Goal: Information Seeking & Learning: Learn about a topic

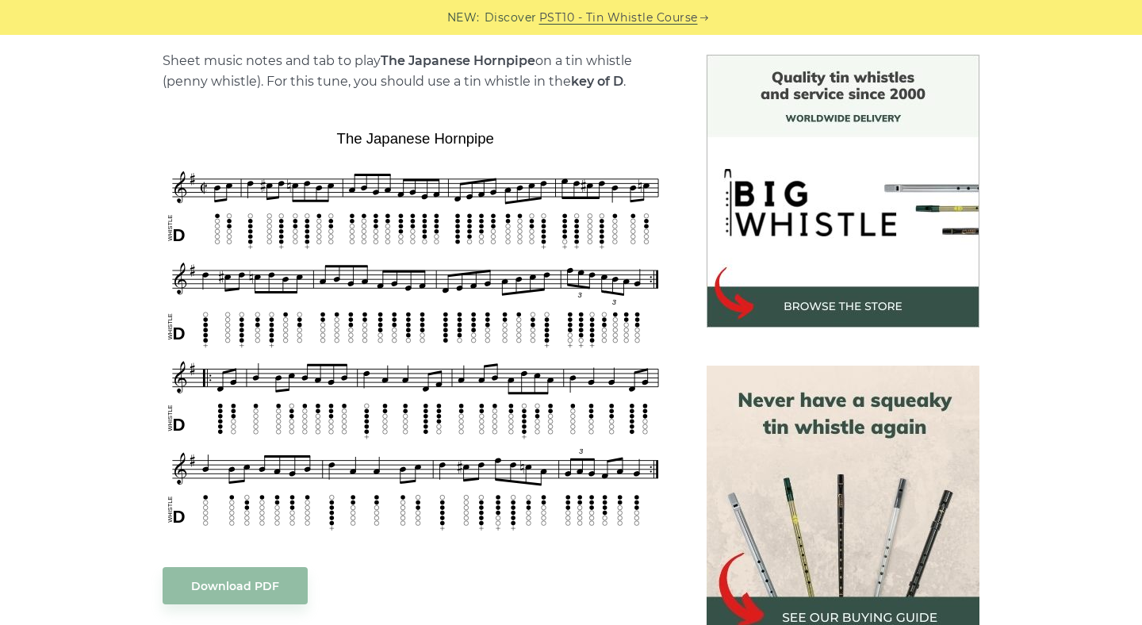
scroll to position [464, 0]
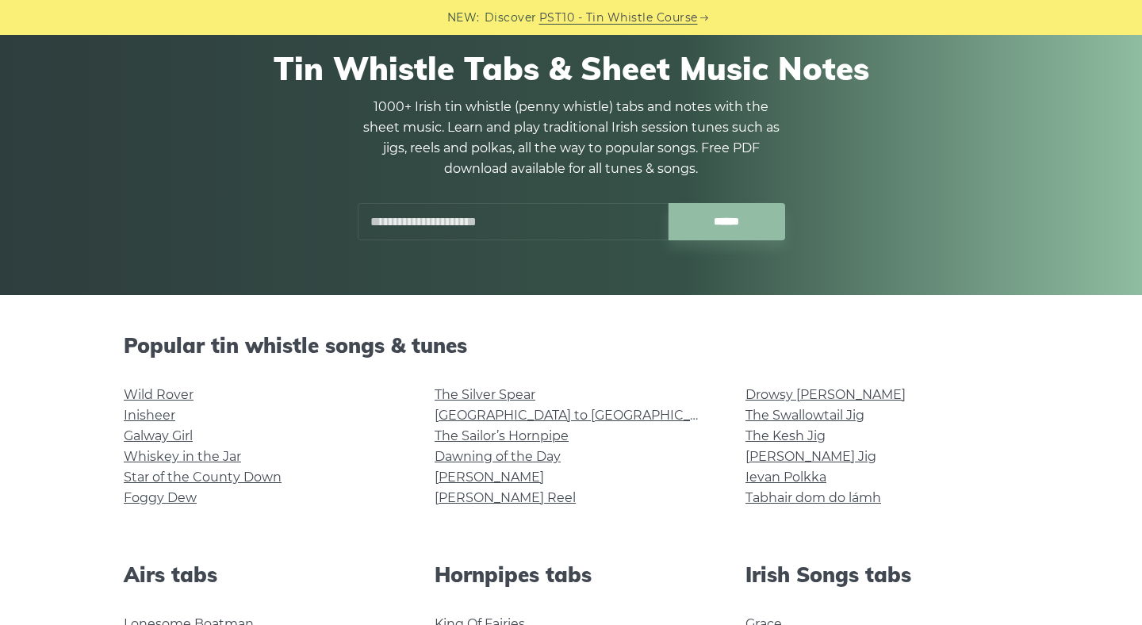
scroll to position [145, 0]
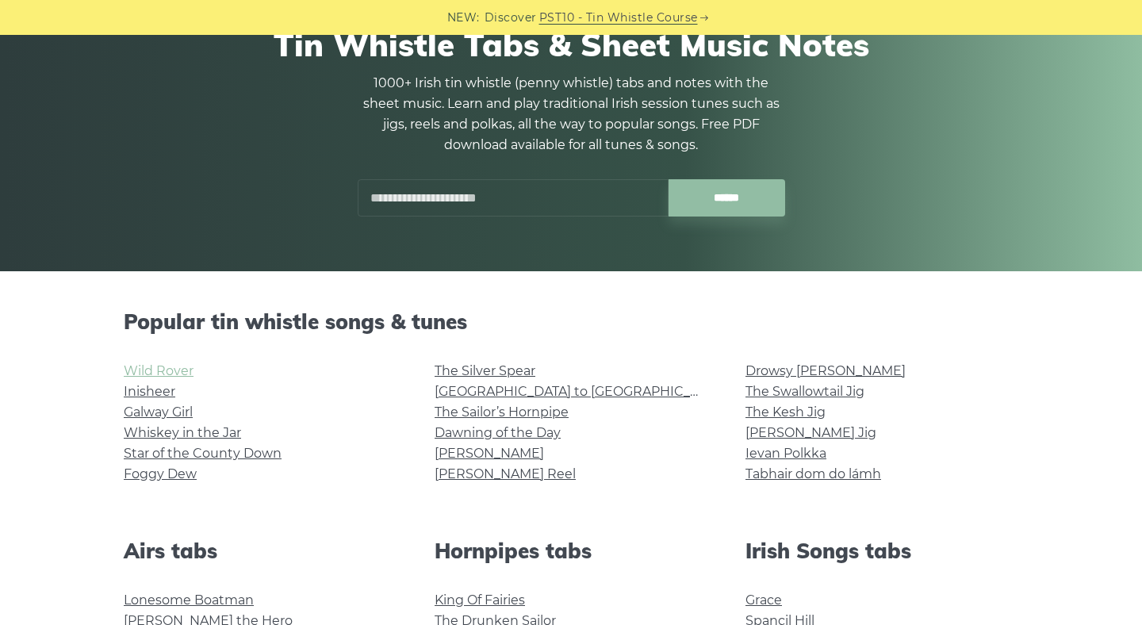
click at [190, 372] on link "Wild Rover" at bounding box center [159, 370] width 70 height 15
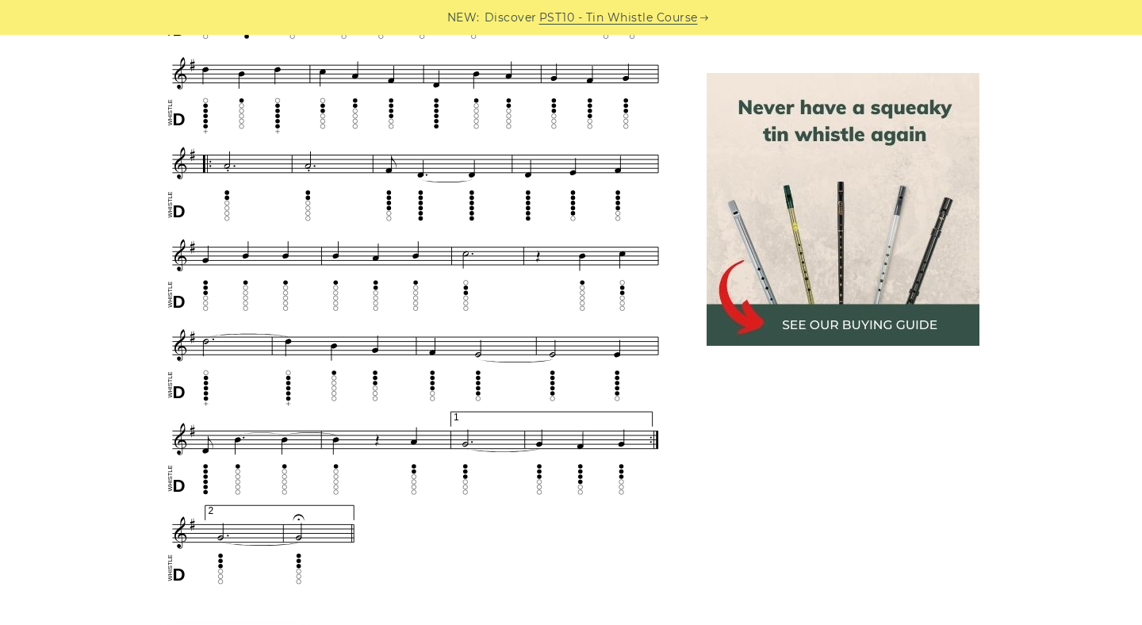
scroll to position [886, 0]
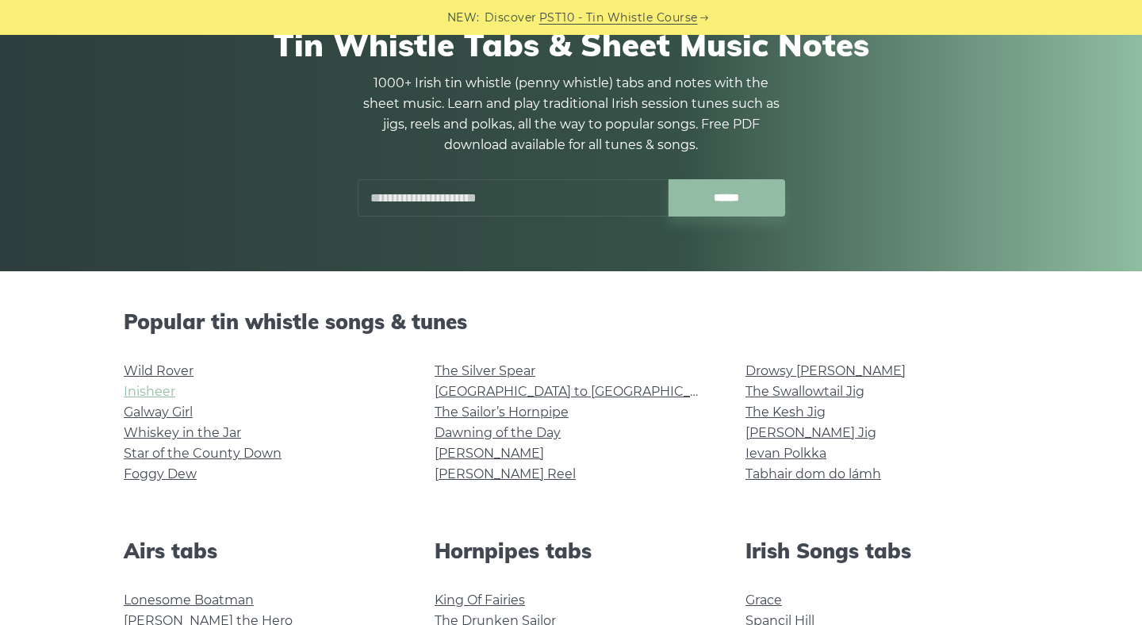
click at [134, 391] on link "Inisheer" at bounding box center [150, 391] width 52 height 15
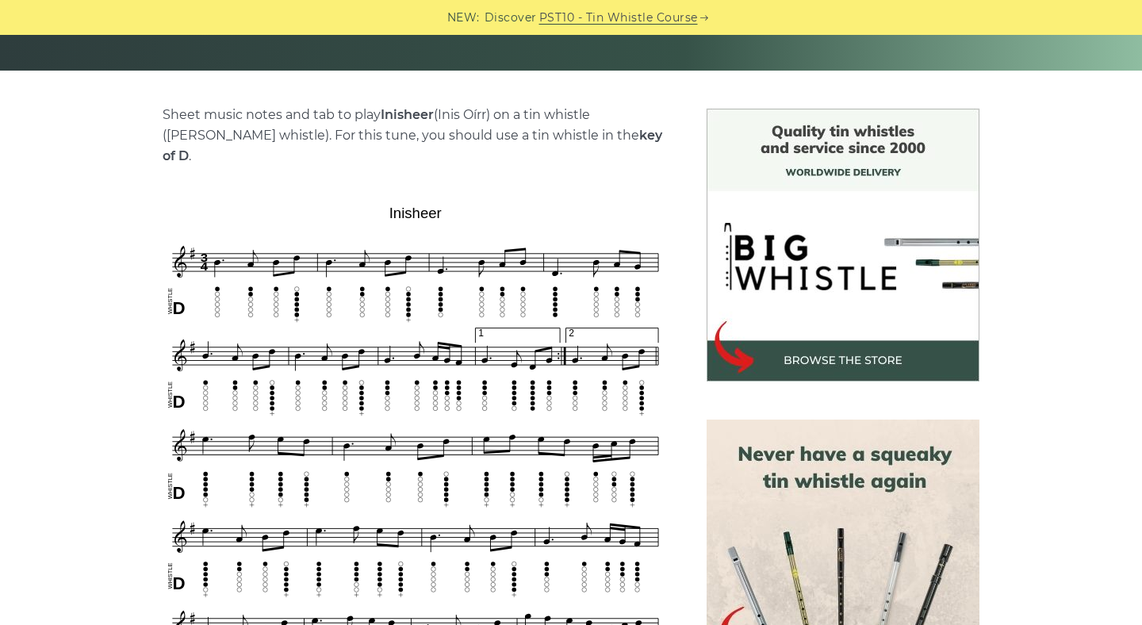
scroll to position [355, 0]
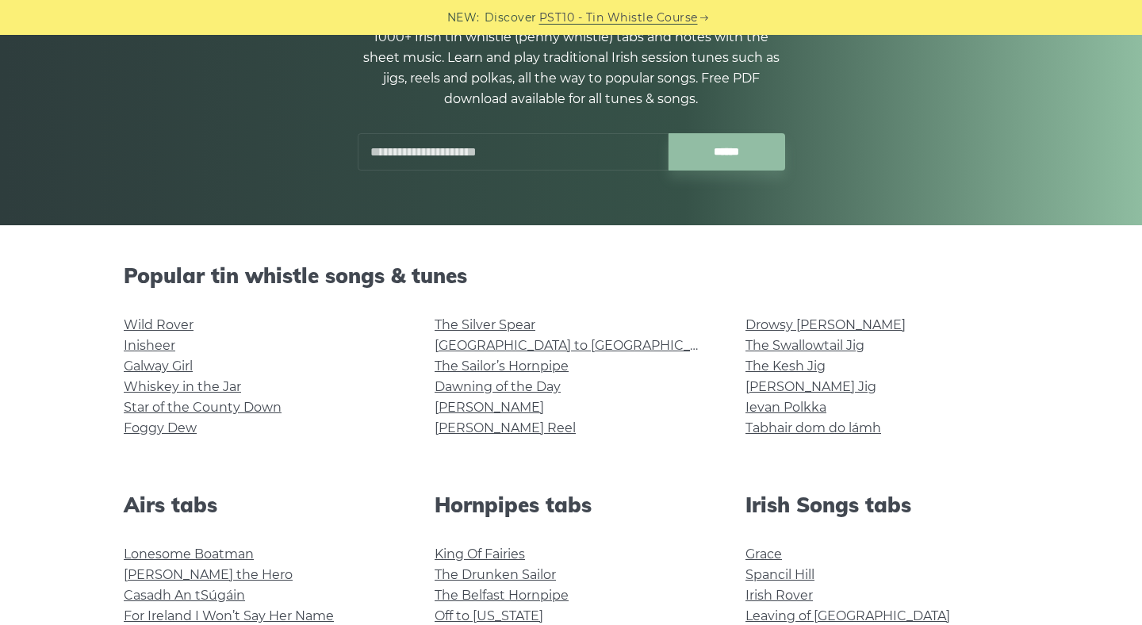
scroll to position [192, 0]
click at [140, 372] on link "Galway Girl" at bounding box center [158, 365] width 69 height 15
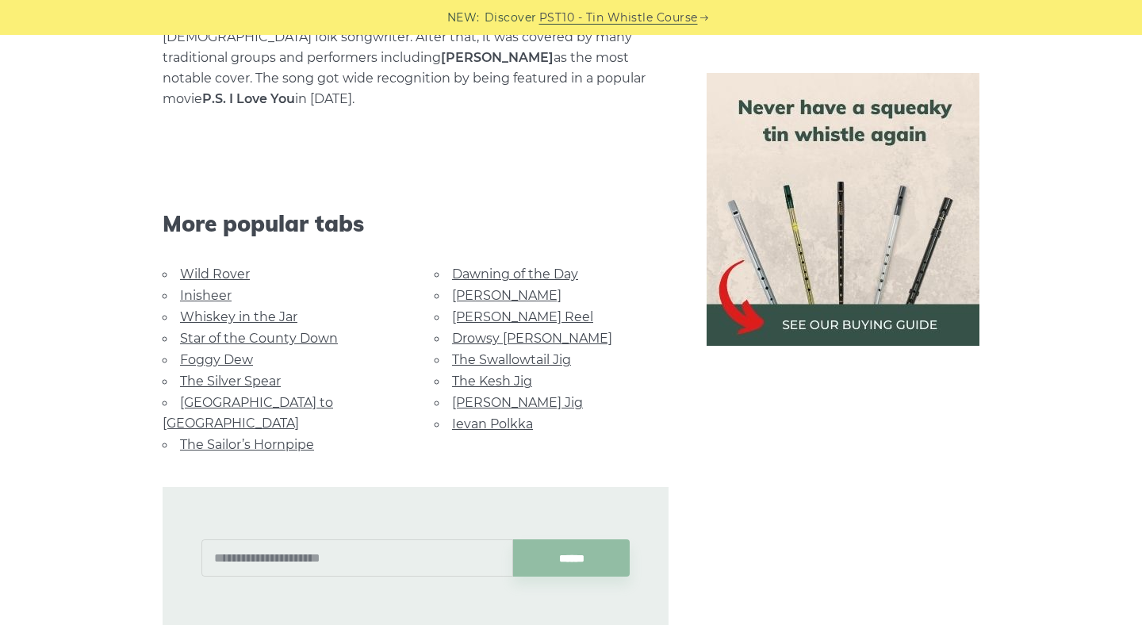
scroll to position [1089, 0]
